Goal: Task Accomplishment & Management: Manage account settings

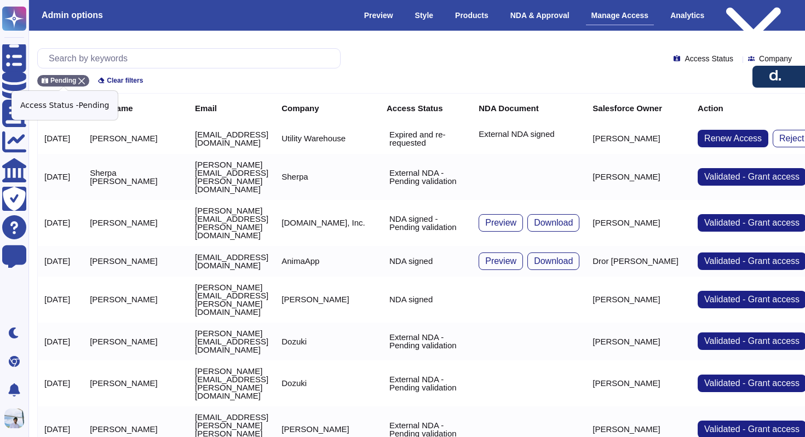
click at [79, 80] on icon at bounding box center [81, 81] width 7 height 7
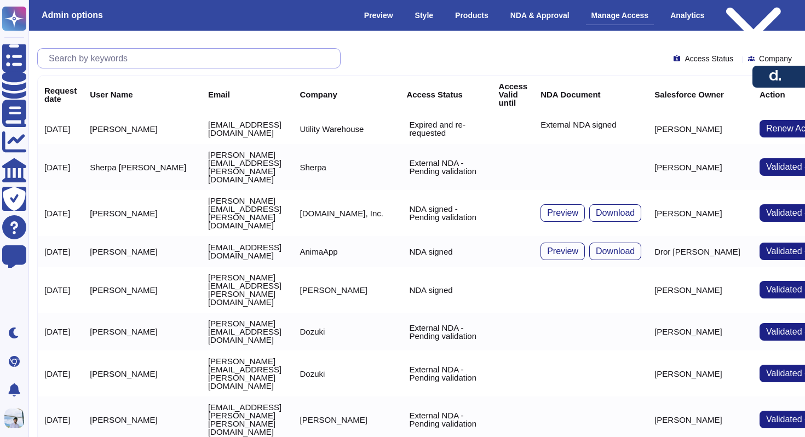
click at [102, 60] on input "text" at bounding box center [191, 58] width 297 height 19
paste input "[EMAIL_ADDRESS][DOMAIN_NAME]"
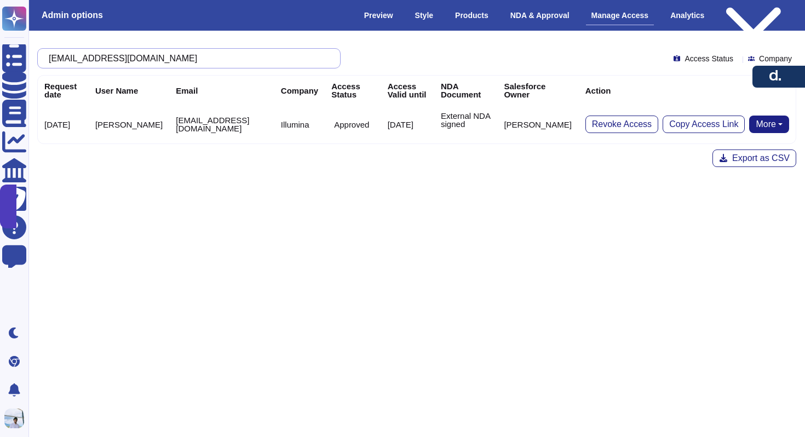
click at [772, 125] on button "More" at bounding box center [769, 125] width 40 height 18
type input "[EMAIL_ADDRESS][DOMAIN_NAME]"
click at [735, 159] on link "Remove NDA" at bounding box center [745, 158] width 87 height 13
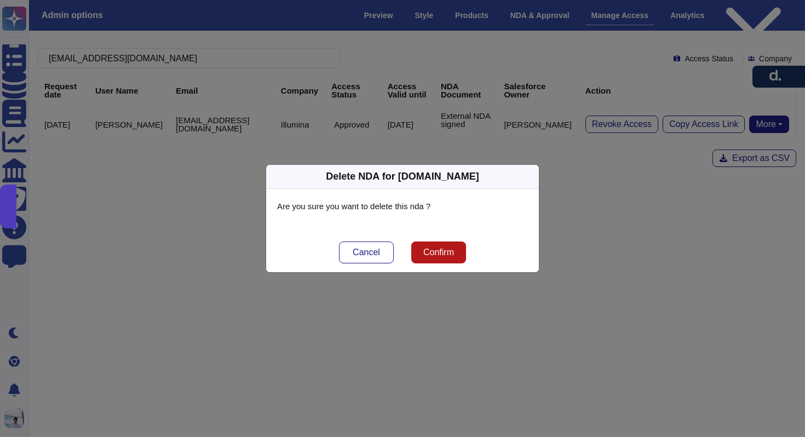
click at [445, 250] on span "Confirm" at bounding box center [438, 252] width 31 height 9
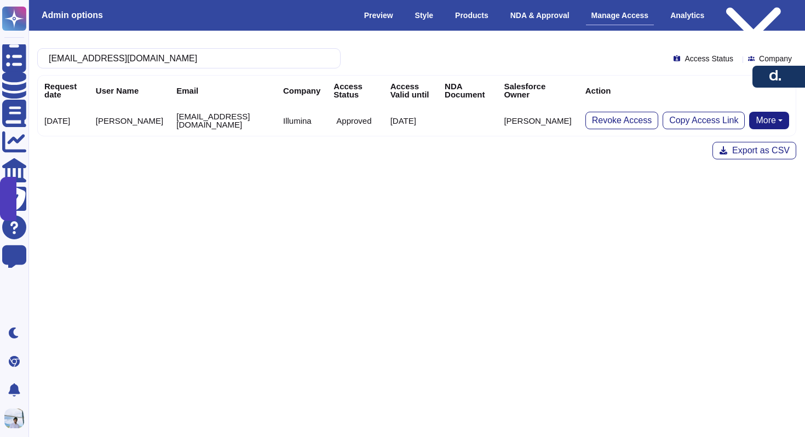
click at [763, 120] on button "More" at bounding box center [769, 121] width 40 height 18
click at [734, 152] on link "Send NDA" at bounding box center [728, 154] width 121 height 13
click at [278, 56] on input "[EMAIL_ADDRESS][DOMAIN_NAME]" at bounding box center [186, 58] width 286 height 19
paste input "text"
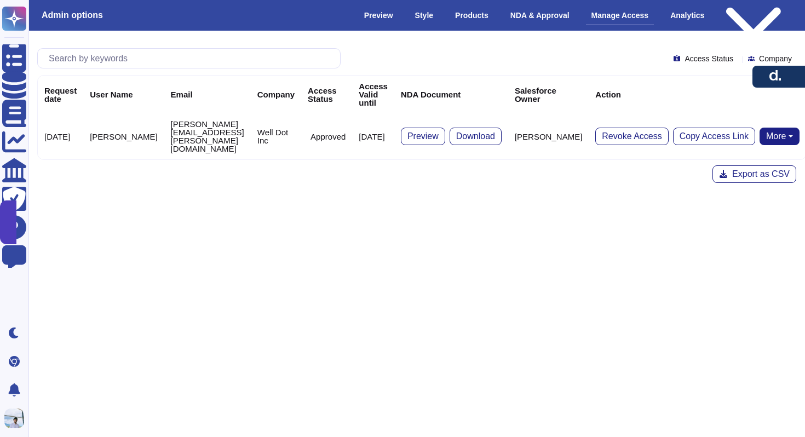
type input "[PERSON_NAME][EMAIL_ADDRESS][PERSON_NAME][DOMAIN_NAME]"
